Goal: Information Seeking & Learning: Learn about a topic

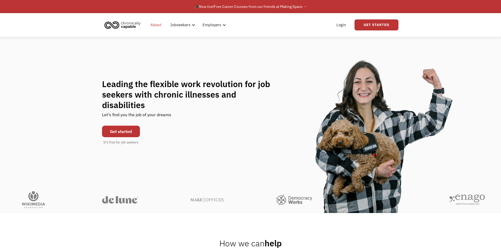
click at [154, 26] on link "About" at bounding box center [155, 25] width 17 height 17
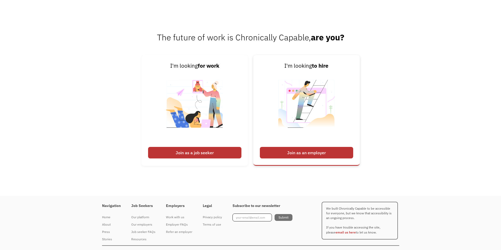
scroll to position [820, 0]
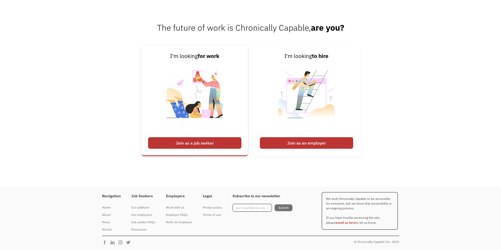
click at [209, 144] on div "Join as a job seeker" at bounding box center [194, 143] width 93 height 12
click at [185, 143] on div "Join as a job seeker" at bounding box center [194, 143] width 93 height 12
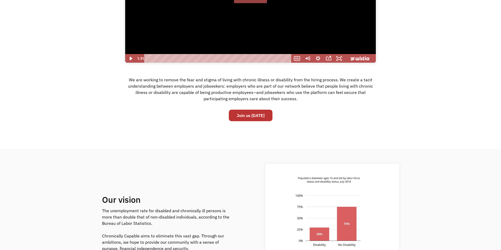
scroll to position [0, 0]
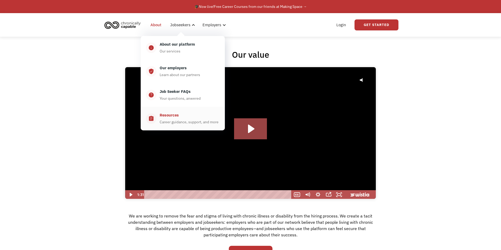
click at [177, 123] on div "Career guidance, support, and more" at bounding box center [188, 122] width 59 height 6
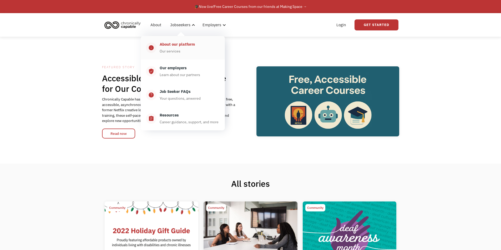
click at [171, 48] on div "About our platform Our services" at bounding box center [187, 47] width 63 height 13
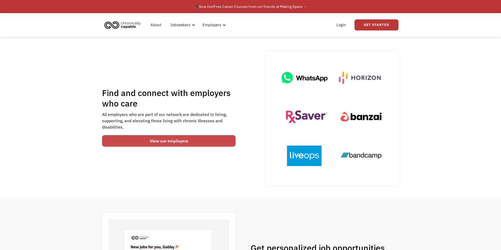
click at [156, 140] on link "View our employers" at bounding box center [169, 141] width 134 height 12
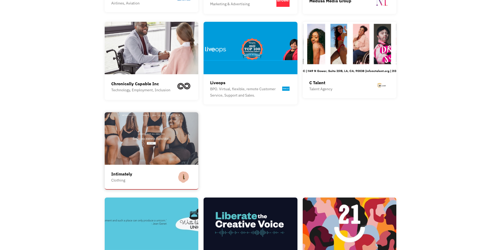
scroll to position [736, 0]
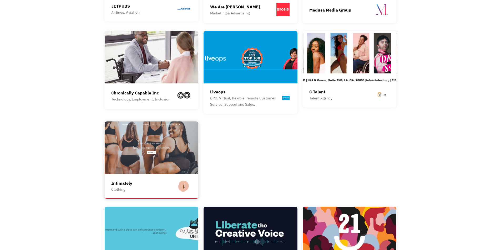
click at [147, 136] on img at bounding box center [152, 148] width 94 height 53
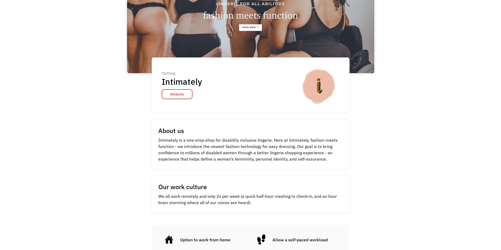
scroll to position [53, 0]
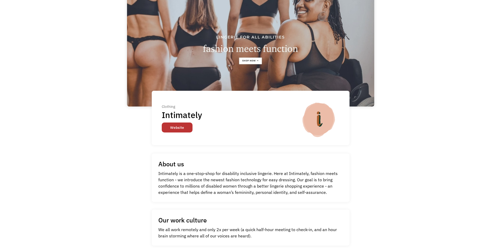
click at [185, 127] on link "Website" at bounding box center [177, 128] width 31 height 10
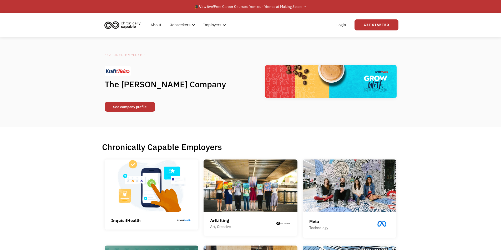
click at [137, 107] on link "See company profile" at bounding box center [130, 107] width 50 height 10
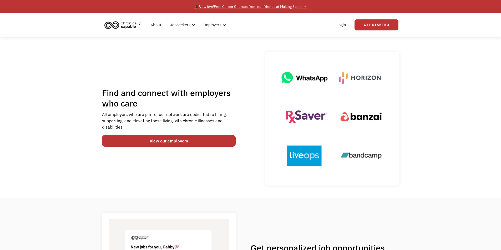
click at [252, 6] on div "🎓 Now live! Free Career Courses from our friends at Making Space →" at bounding box center [250, 6] width 112 height 6
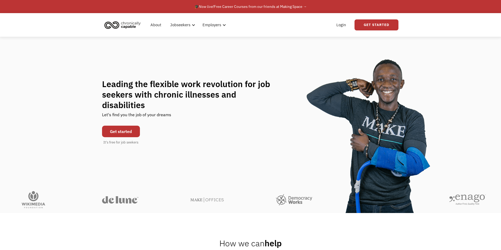
click at [126, 22] on img "home" at bounding box center [122, 25] width 39 height 12
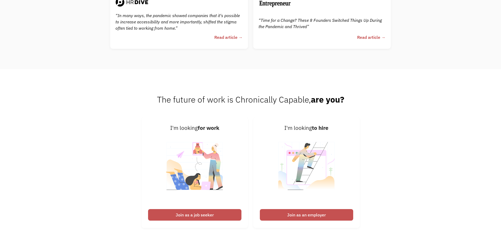
scroll to position [1333, 0]
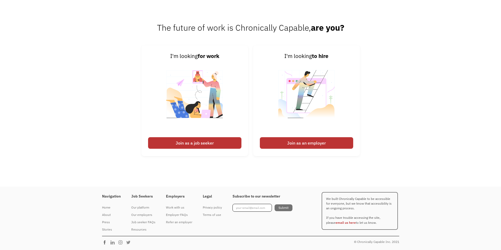
click at [103, 244] on img at bounding box center [106, 242] width 8 height 5
click at [183, 207] on div "Work with us" at bounding box center [179, 208] width 26 height 6
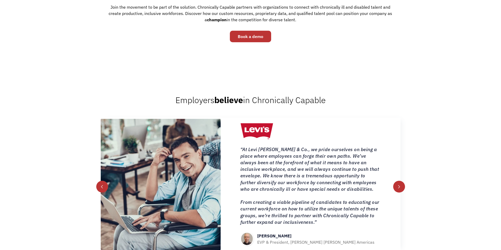
scroll to position [158, 0]
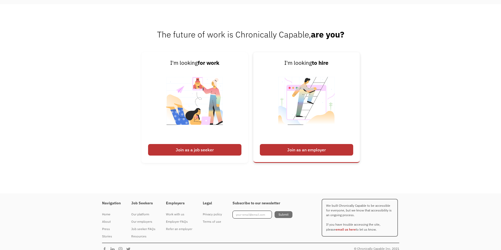
scroll to position [1333, 0]
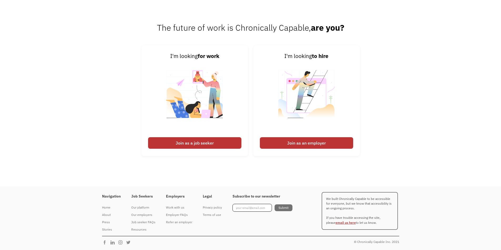
click at [335, 224] on link "email us here" at bounding box center [345, 223] width 20 height 4
click at [107, 212] on link "About" at bounding box center [111, 215] width 19 height 7
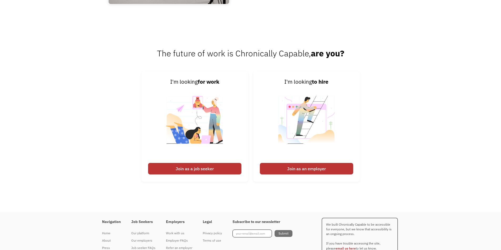
scroll to position [820, 0]
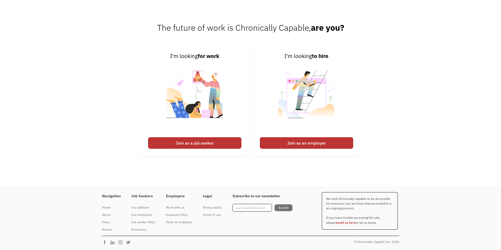
click at [112, 240] on div at bounding box center [118, 242] width 32 height 6
click at [113, 240] on img at bounding box center [114, 242] width 8 height 5
